Goal: Transaction & Acquisition: Purchase product/service

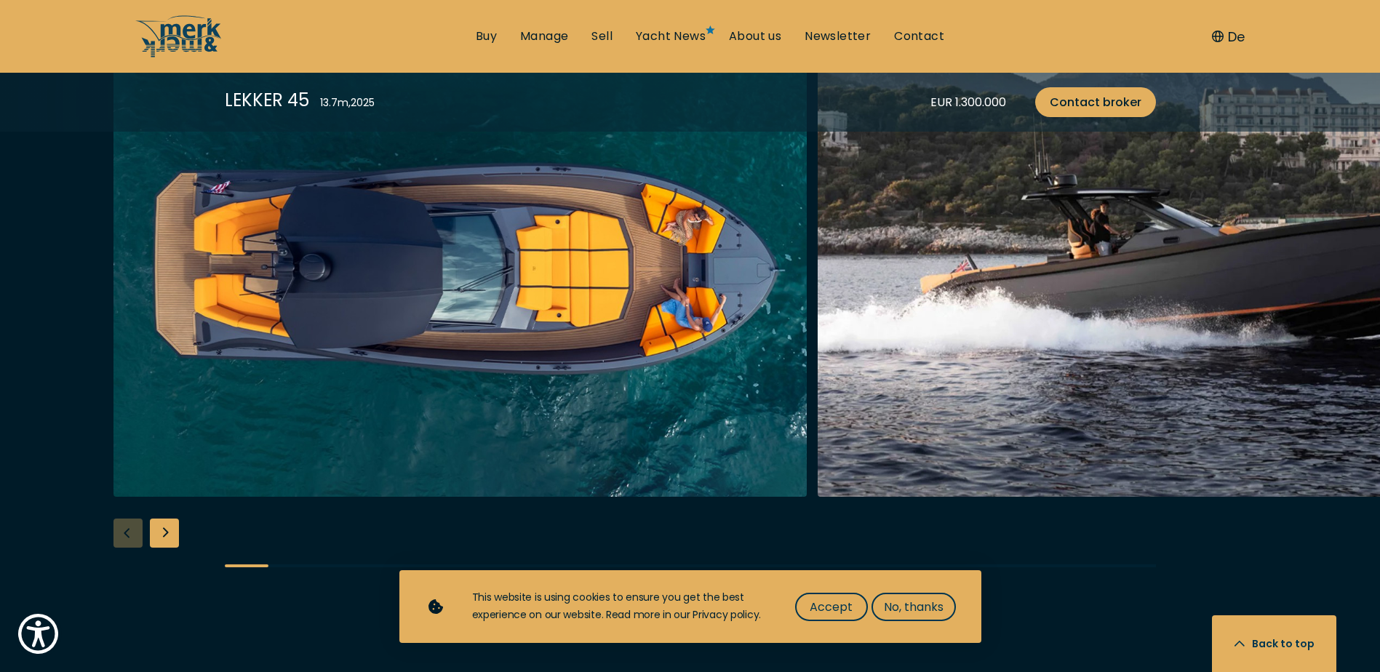
scroll to position [1819, 0]
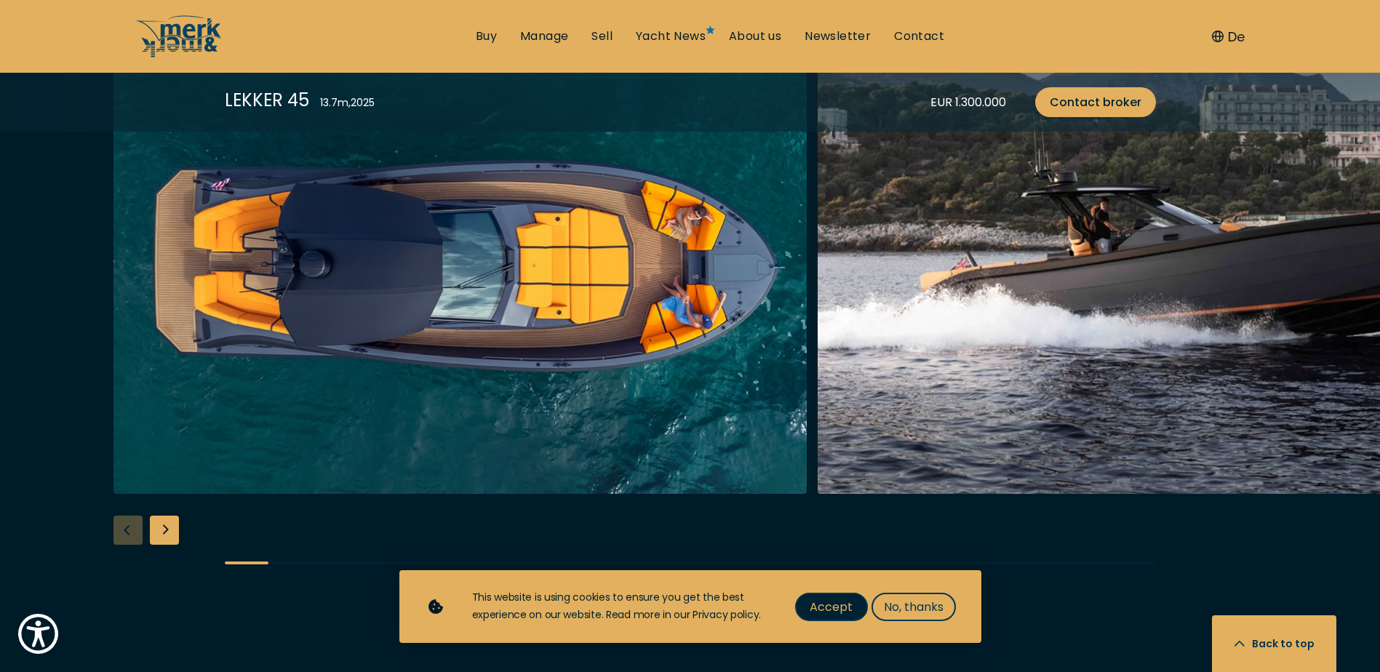
click at [833, 620] on button "Accept" at bounding box center [831, 607] width 73 height 28
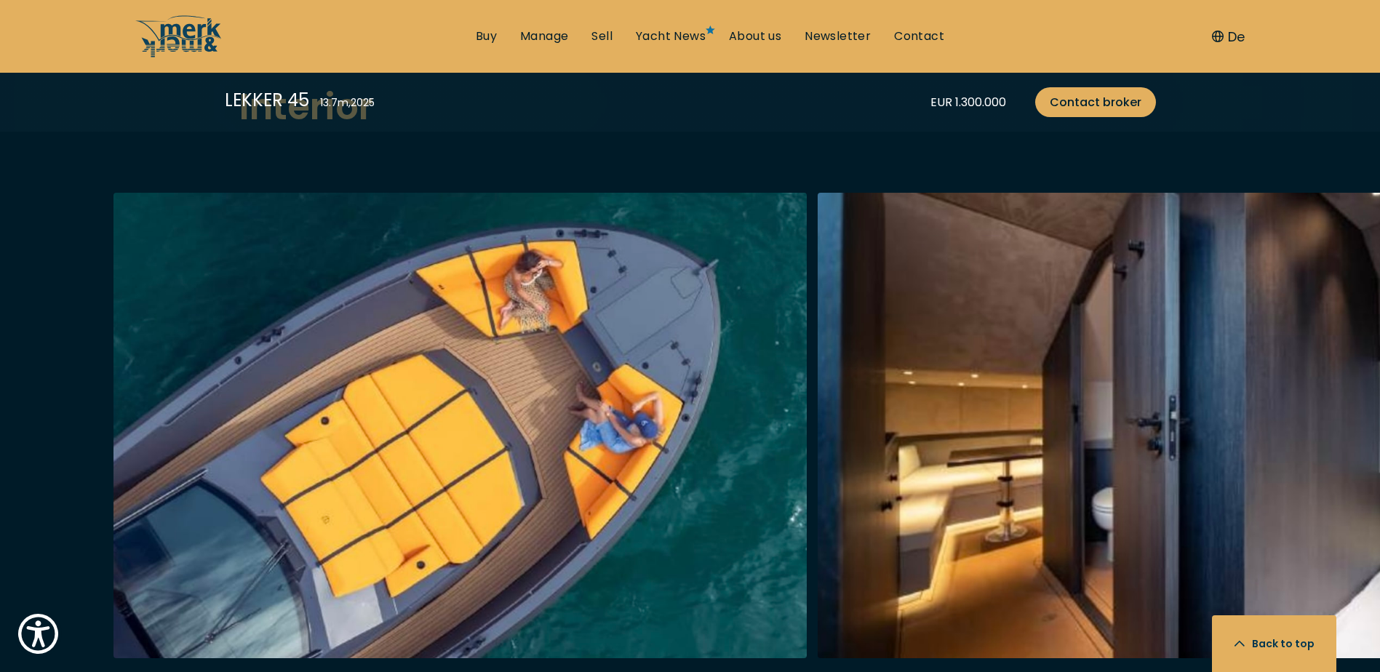
scroll to position [2692, 0]
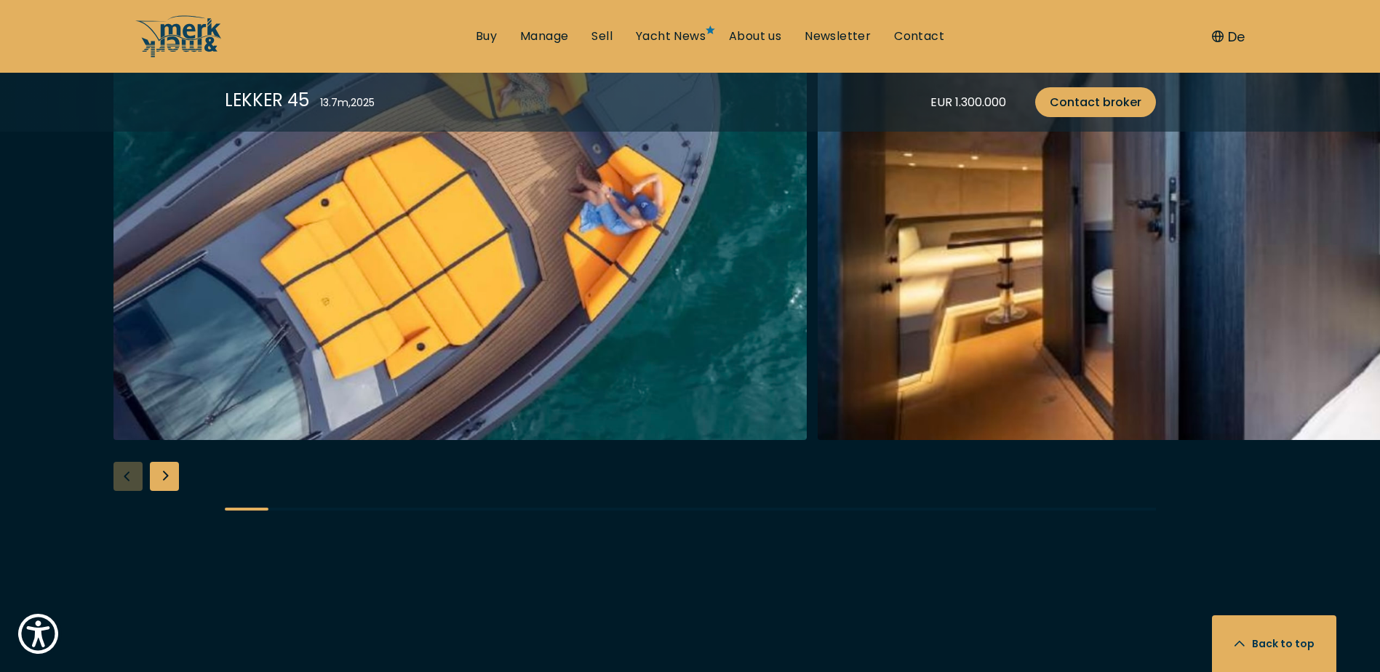
click at [159, 474] on div "Next slide" at bounding box center [164, 476] width 29 height 29
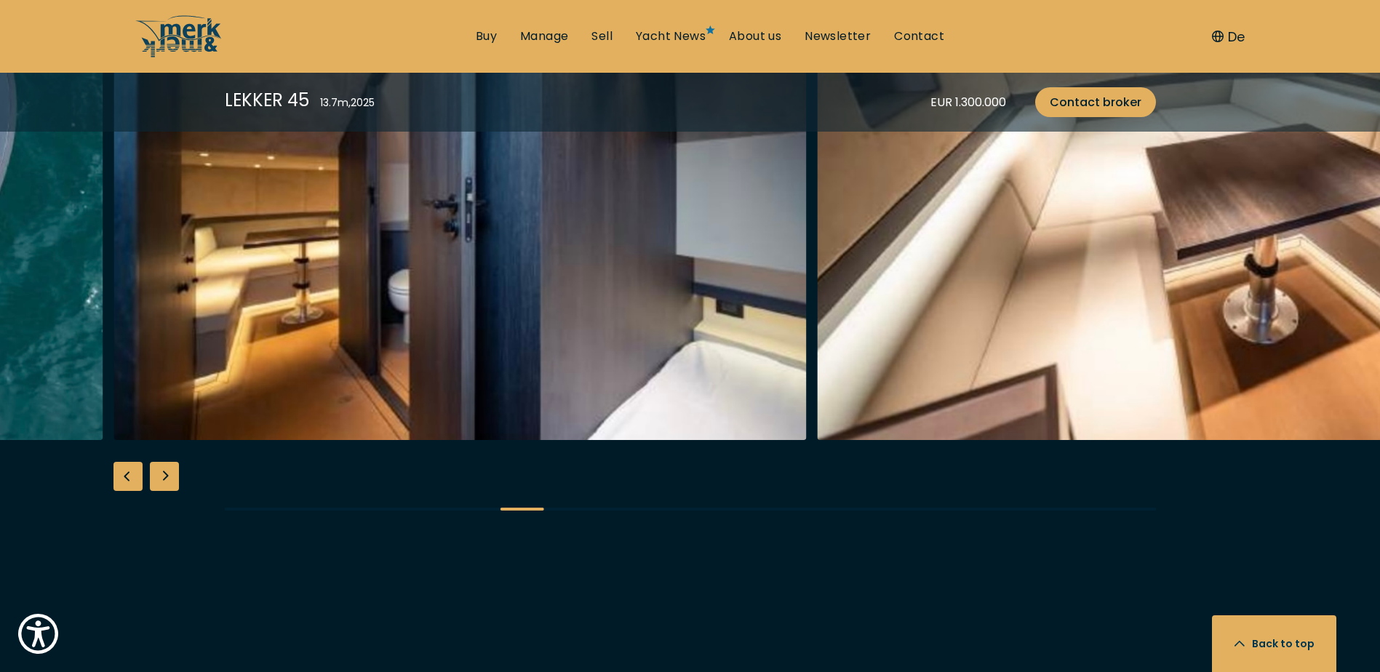
click at [159, 474] on div "Next slide" at bounding box center [164, 476] width 29 height 29
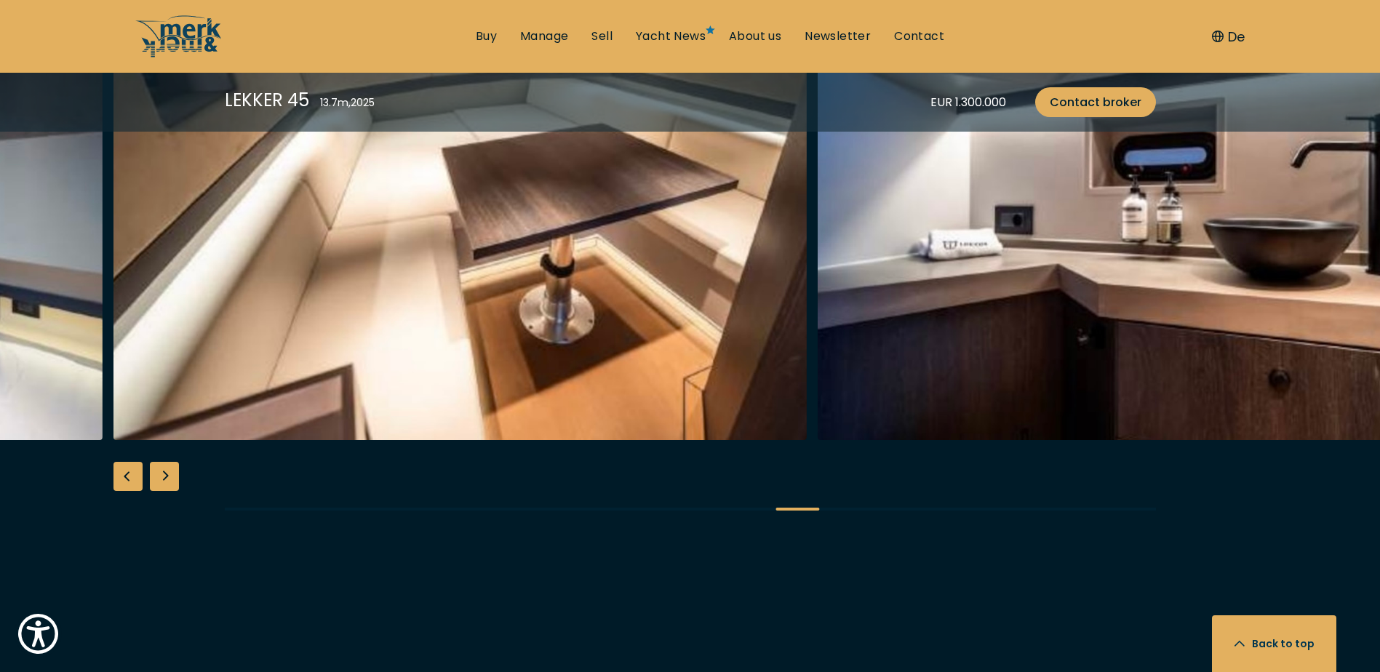
click at [159, 474] on div "Next slide" at bounding box center [164, 476] width 29 height 29
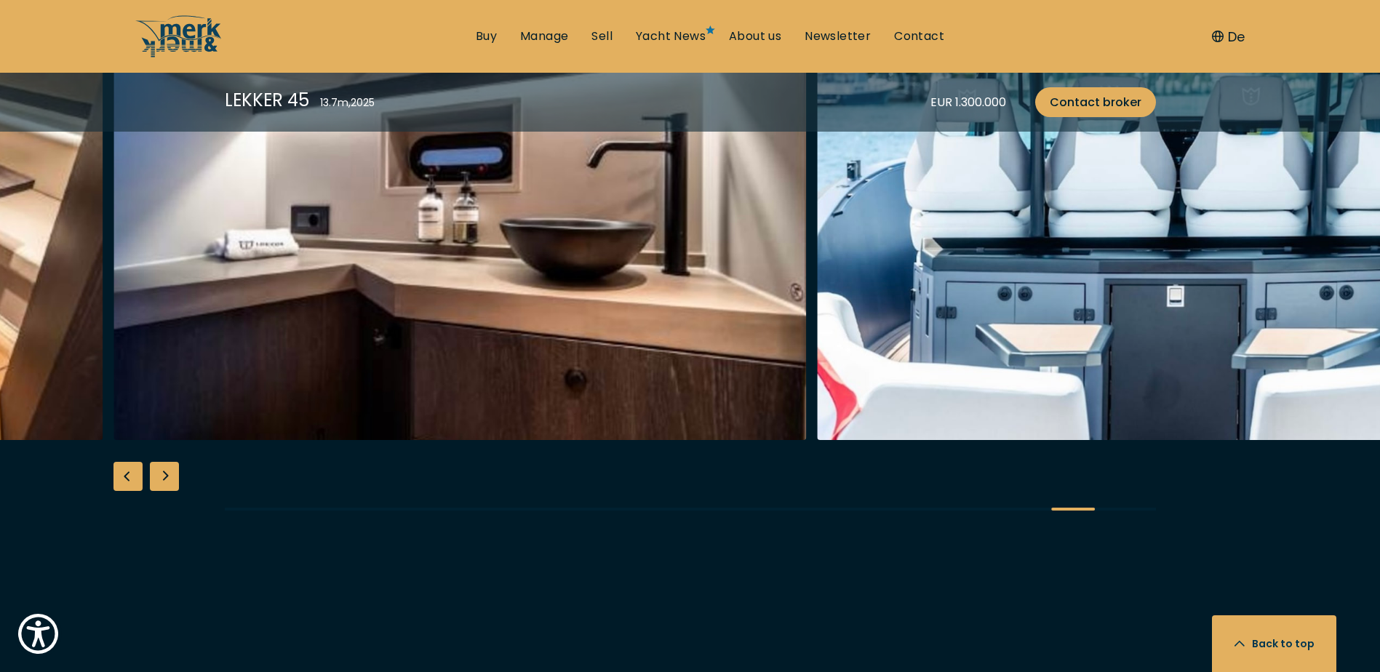
click at [159, 474] on div "Next slide" at bounding box center [164, 476] width 29 height 29
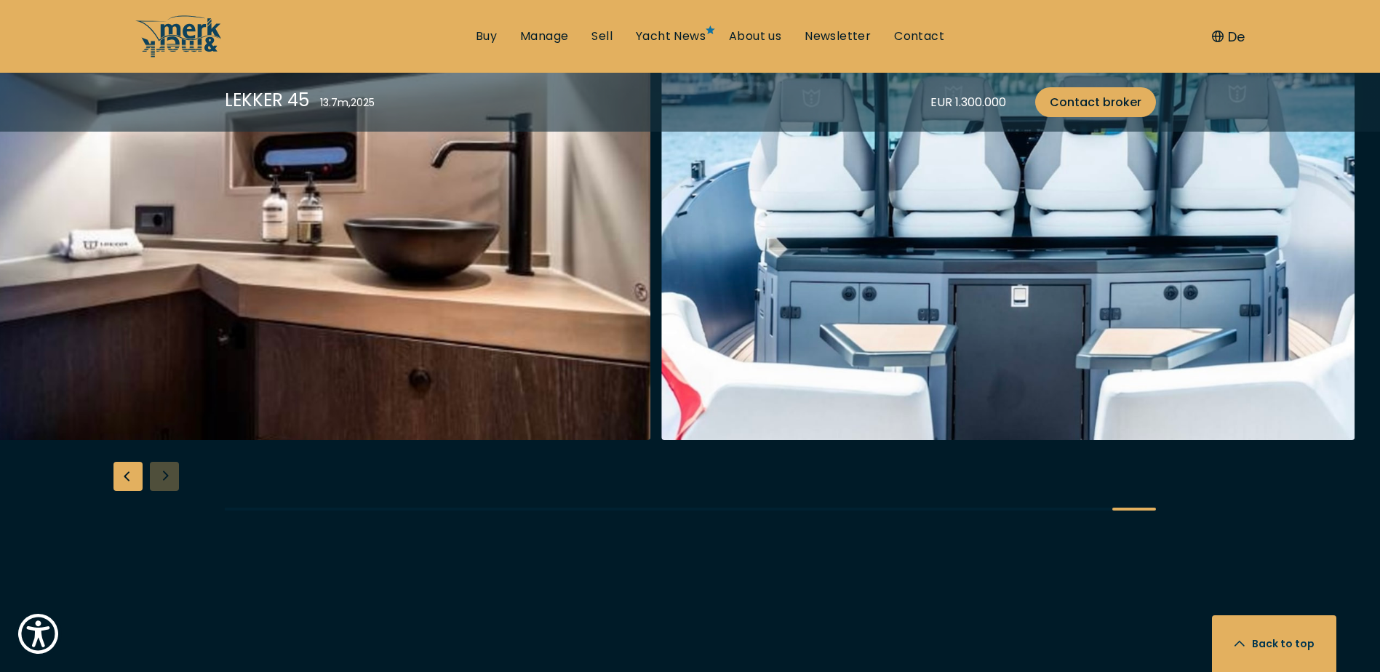
click at [159, 474] on div at bounding box center [690, 255] width 1380 height 560
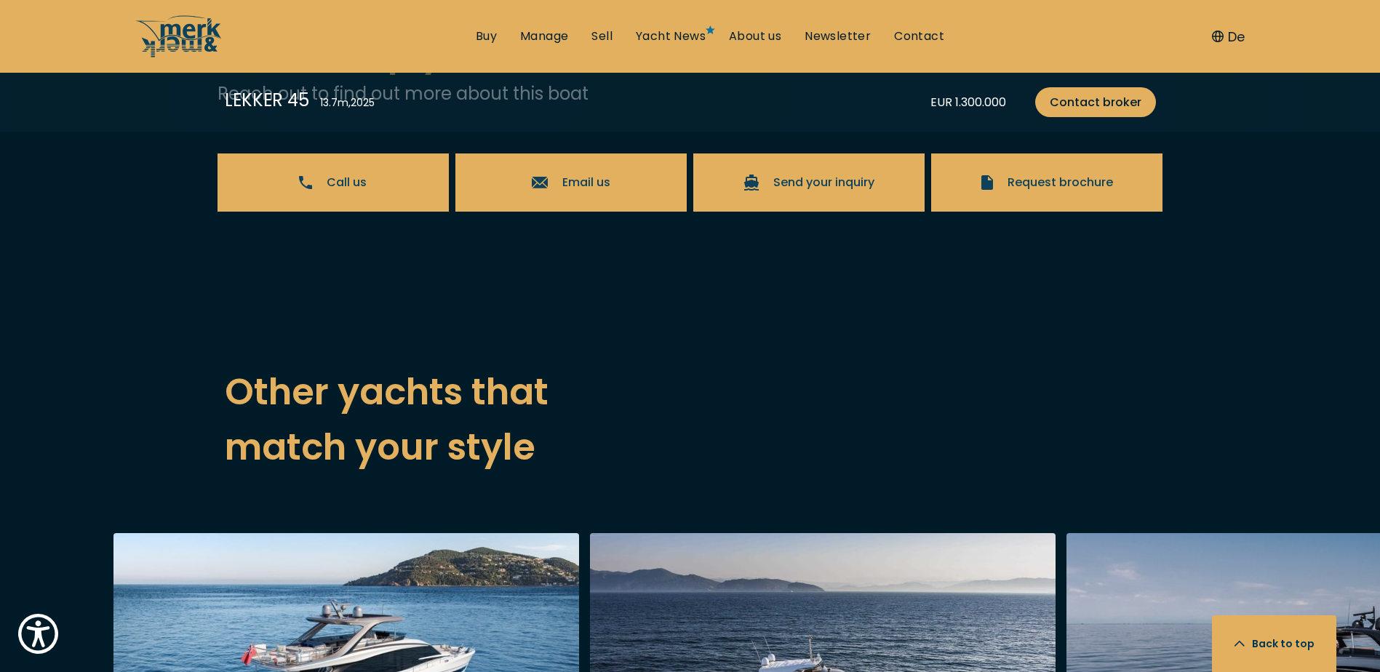
scroll to position [3784, 0]
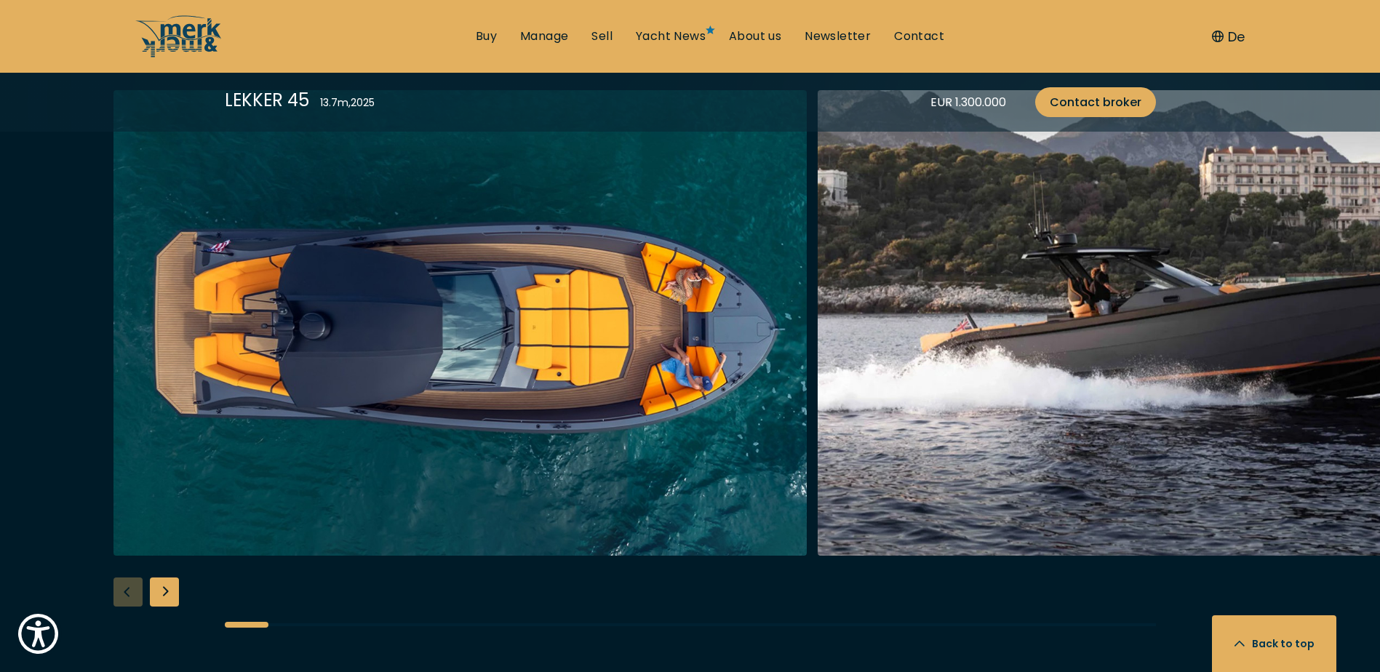
scroll to position [1819, 0]
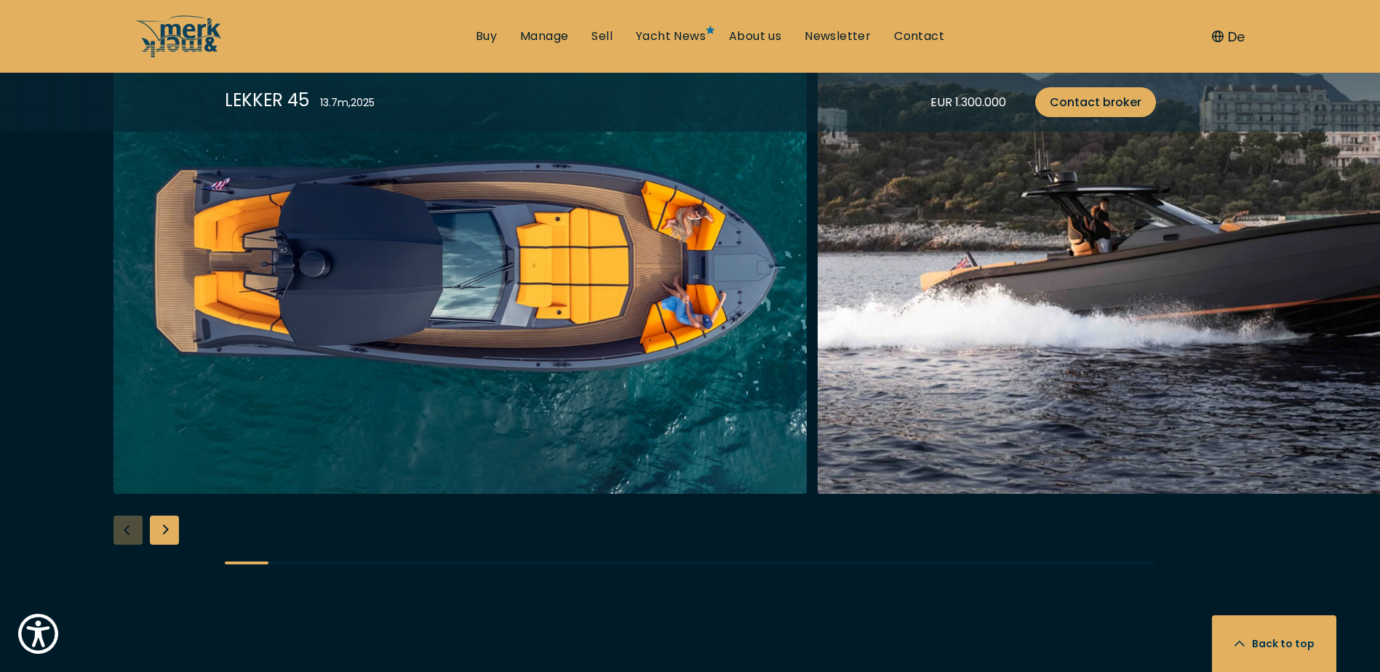
click at [161, 530] on div "Next slide" at bounding box center [164, 530] width 29 height 29
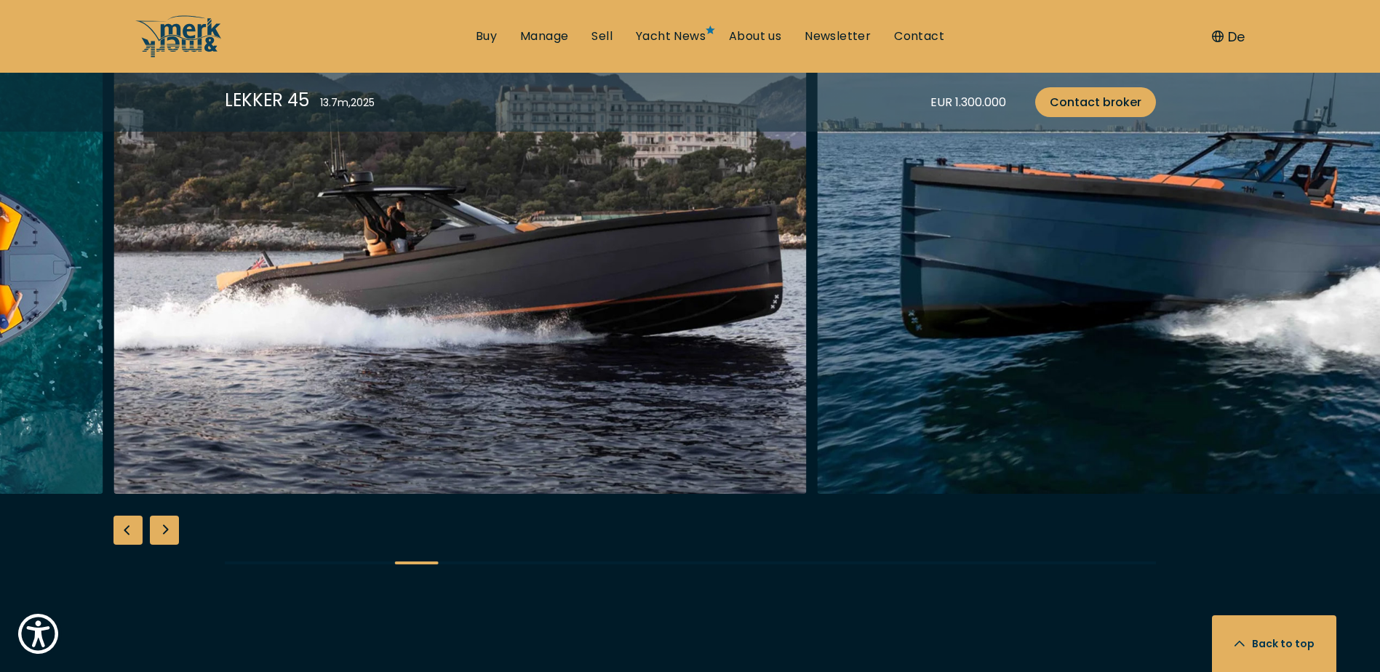
click at [161, 530] on div "Next slide" at bounding box center [164, 530] width 29 height 29
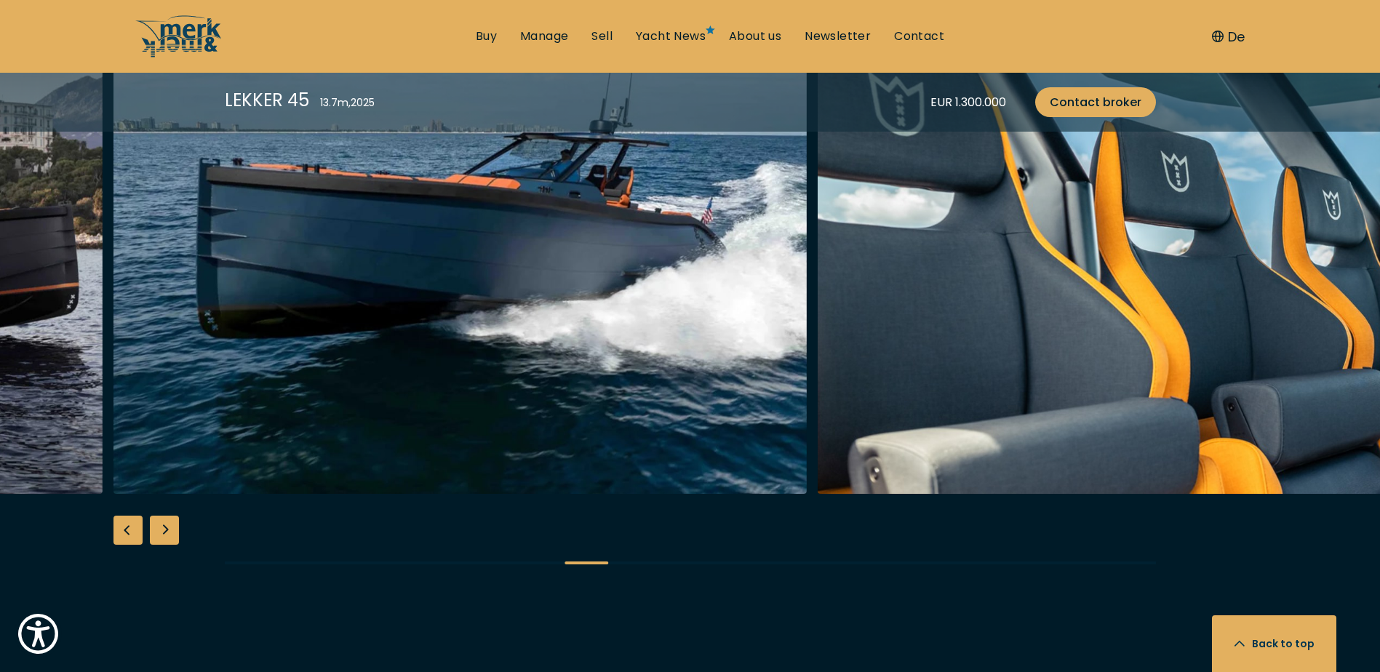
click at [161, 530] on div "Next slide" at bounding box center [164, 530] width 29 height 29
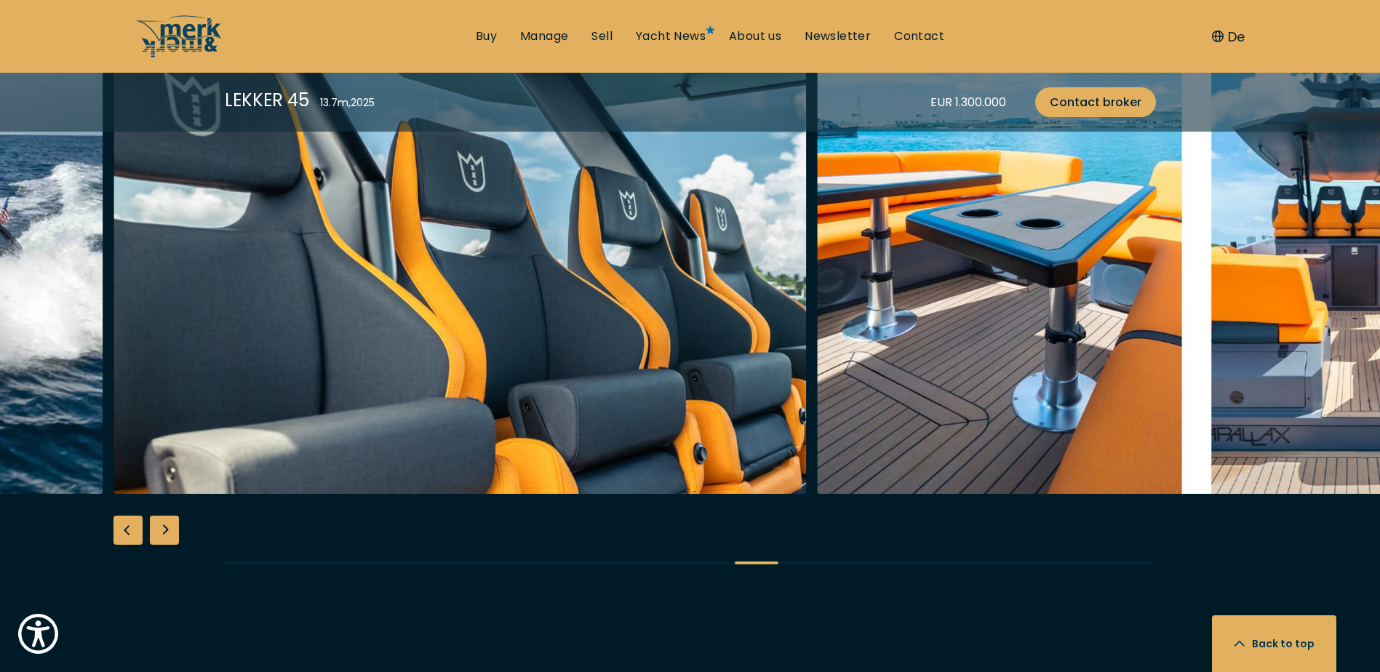
click at [161, 530] on div "Next slide" at bounding box center [164, 530] width 29 height 29
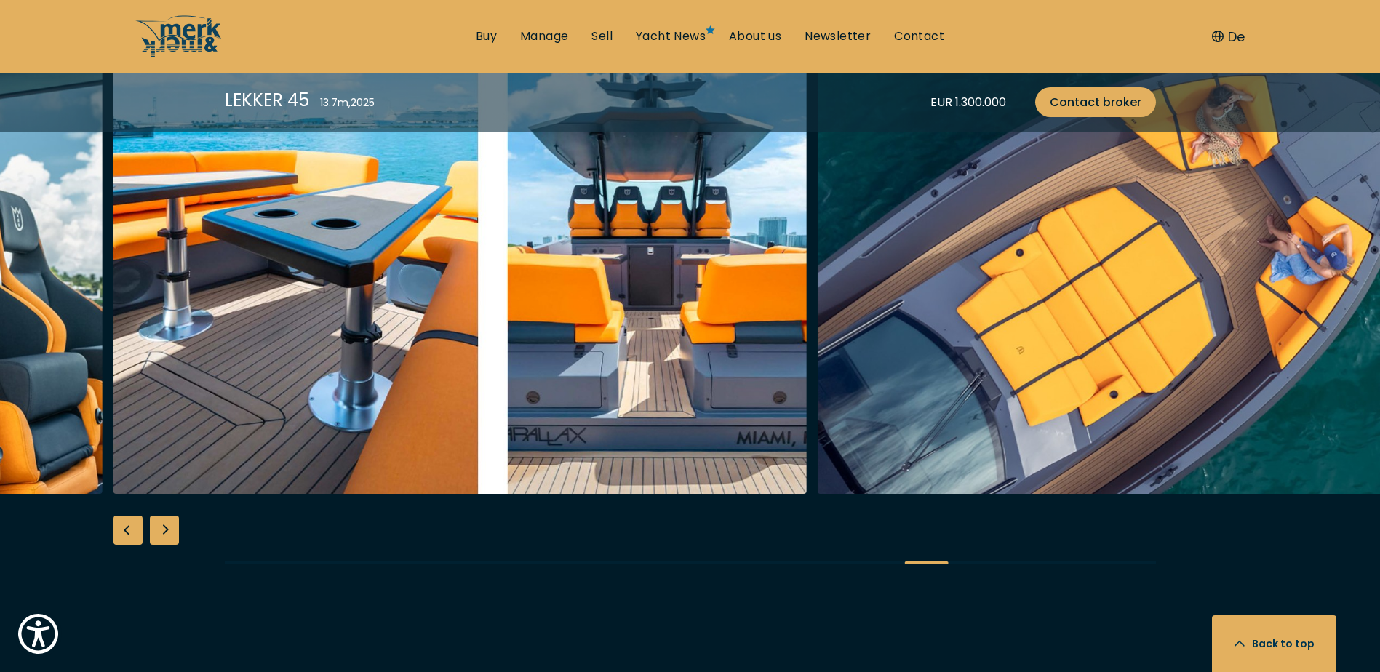
click at [161, 530] on div "Next slide" at bounding box center [164, 530] width 29 height 29
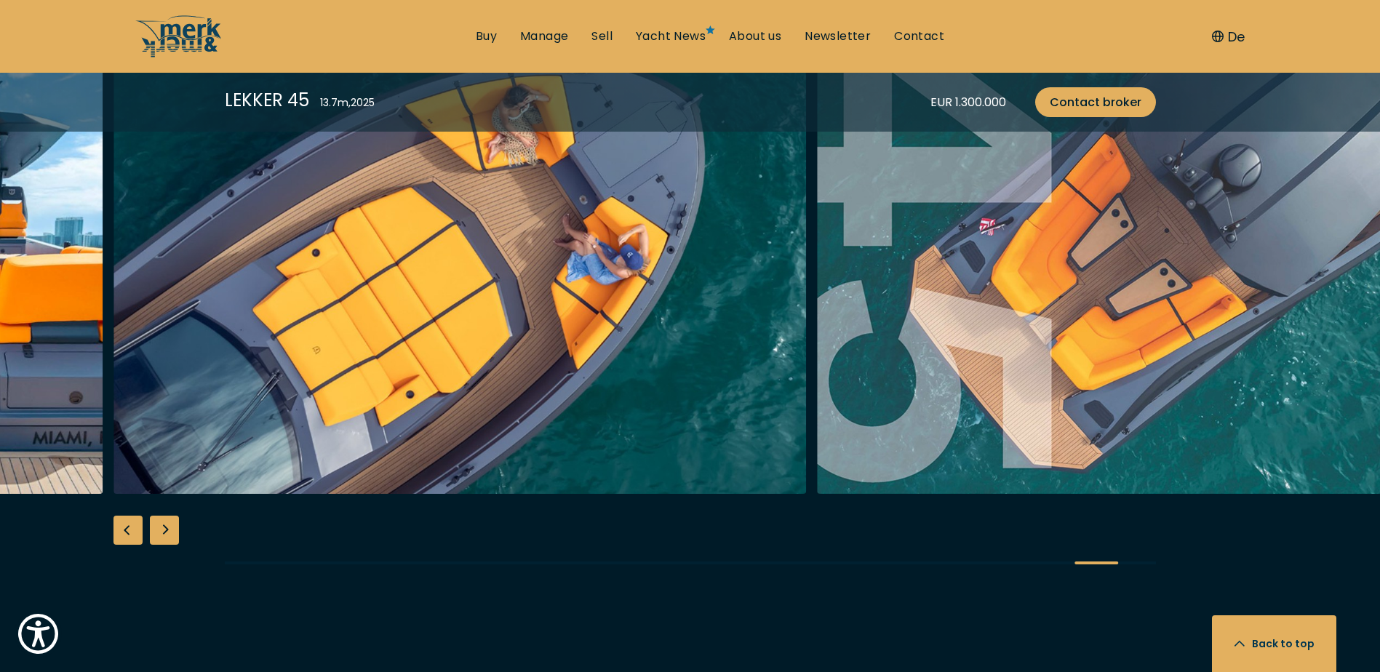
click at [161, 530] on div "Next slide" at bounding box center [164, 530] width 29 height 29
